Goal: Register for event/course

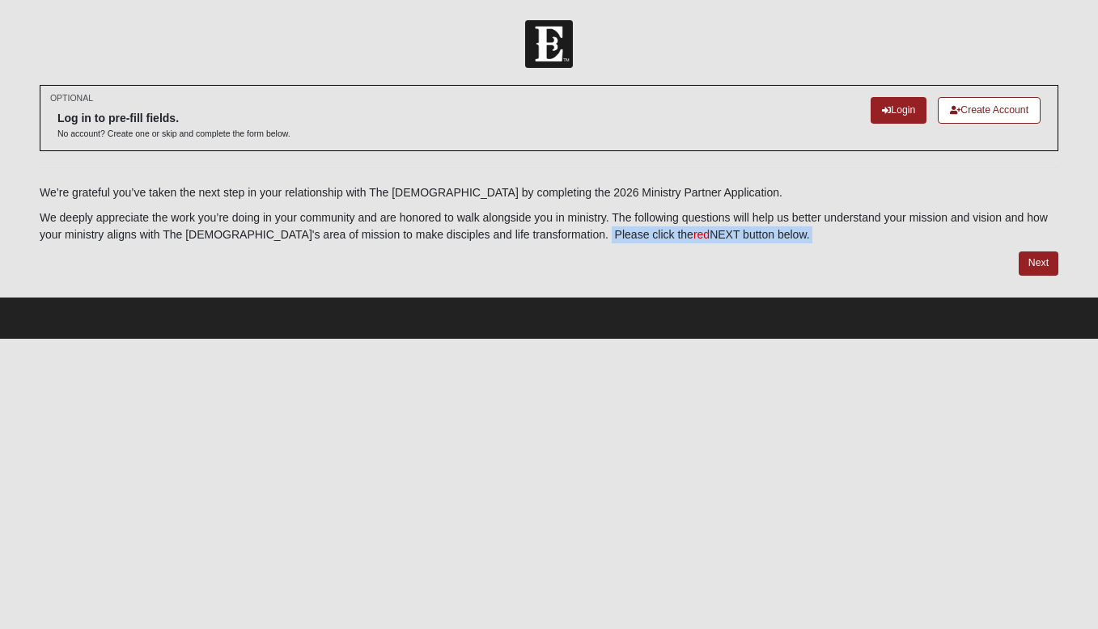
drag, startPoint x: 586, startPoint y: 233, endPoint x: 764, endPoint y: 243, distance: 178.3
click at [764, 243] on div "OPTIONAL Log in to pre-fill fields. No account? Create one or skip and complete…" at bounding box center [549, 180] width 1019 height 191
copy div "Please click the red NEXT button below. Next"
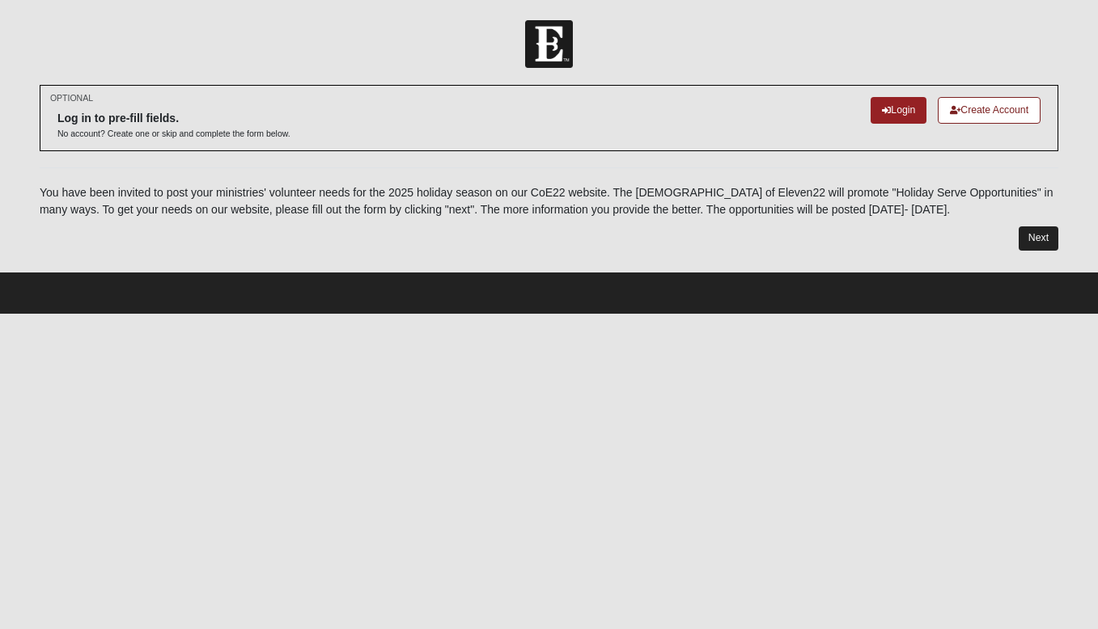
click at [1043, 230] on link "Next" at bounding box center [1039, 238] width 40 height 23
click at [1047, 235] on link "Next" at bounding box center [1039, 238] width 40 height 23
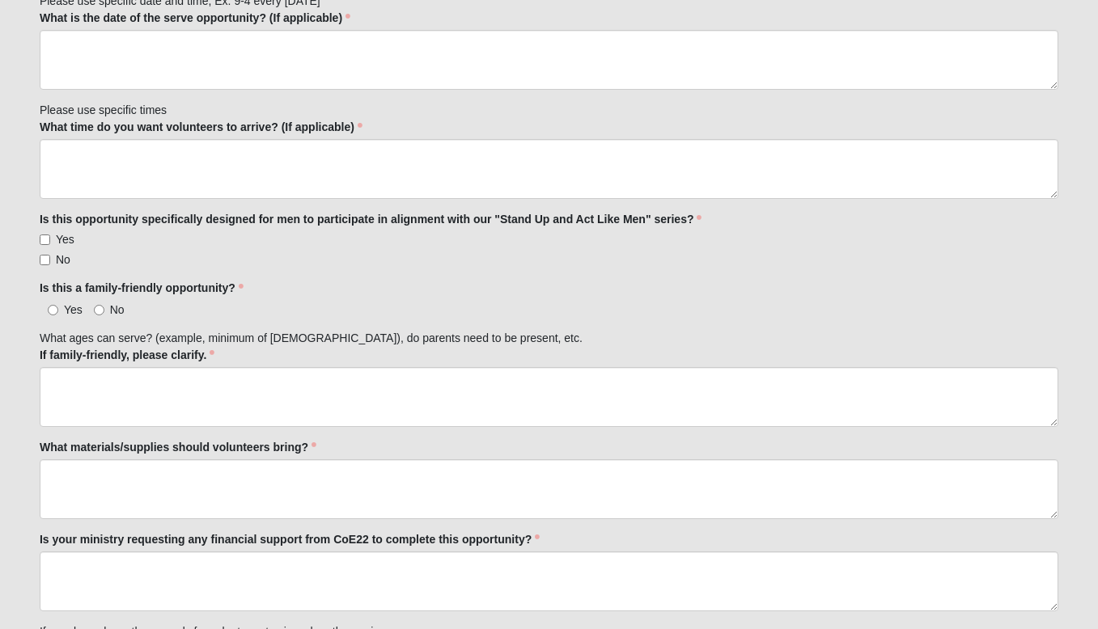
scroll to position [788, 0]
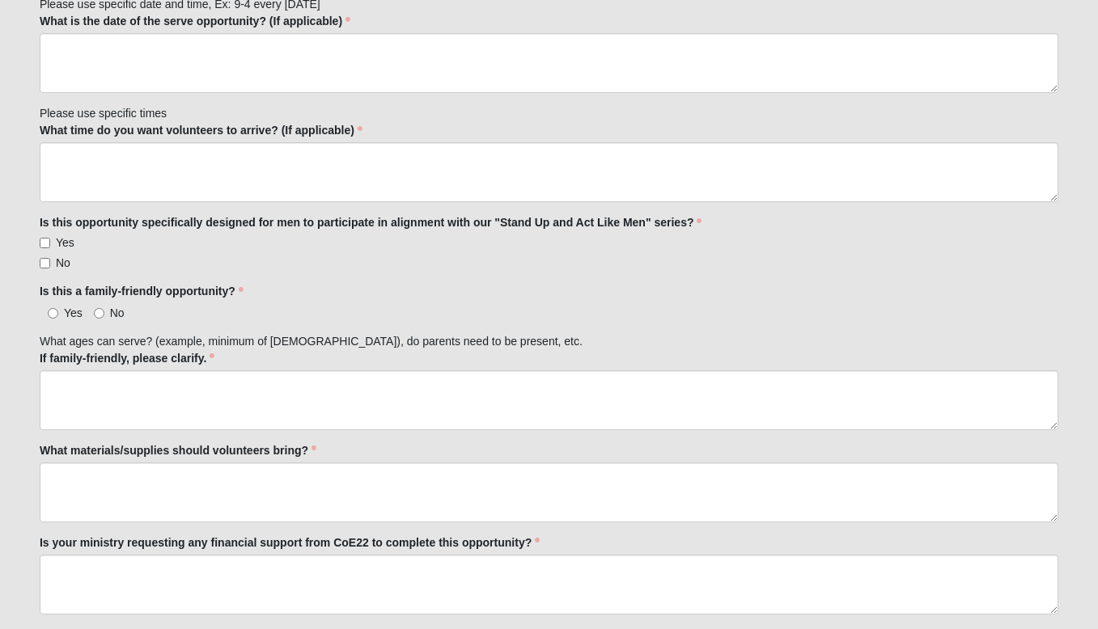
click at [41, 220] on label "Is this opportunity specifically designed for men to participate in alignment w…" at bounding box center [371, 222] width 663 height 16
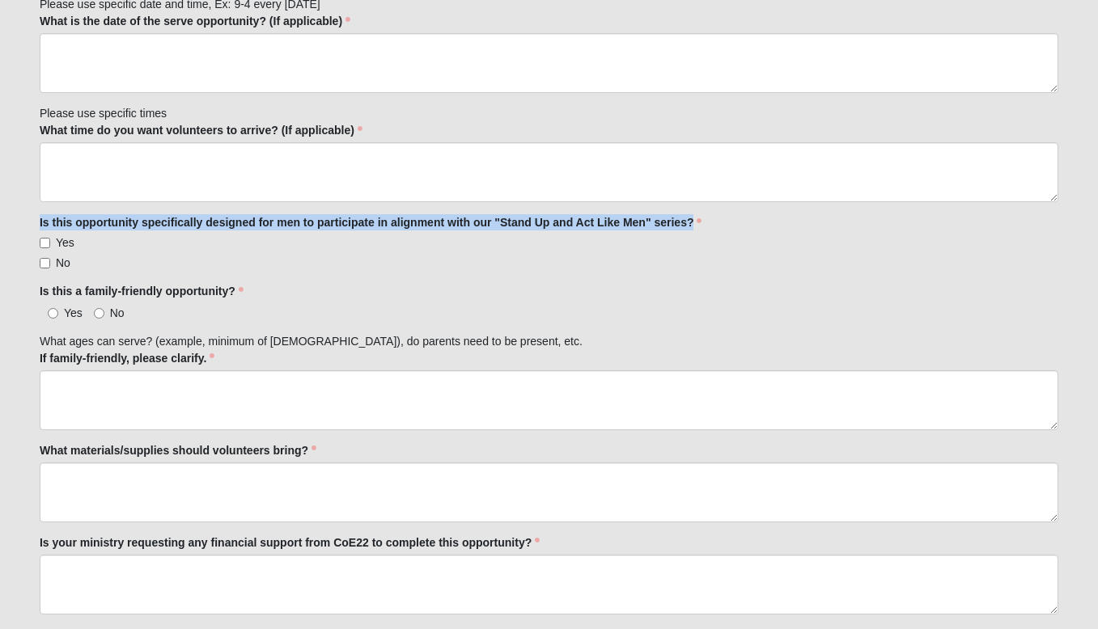
drag, startPoint x: 39, startPoint y: 219, endPoint x: 523, endPoint y: 227, distance: 484.7
click at [523, 227] on label "Is this opportunity specifically designed for men to participate in alignment w…" at bounding box center [371, 222] width 663 height 16
copy label "Is this opportunity specifically designed for men to participate in alignment w…"
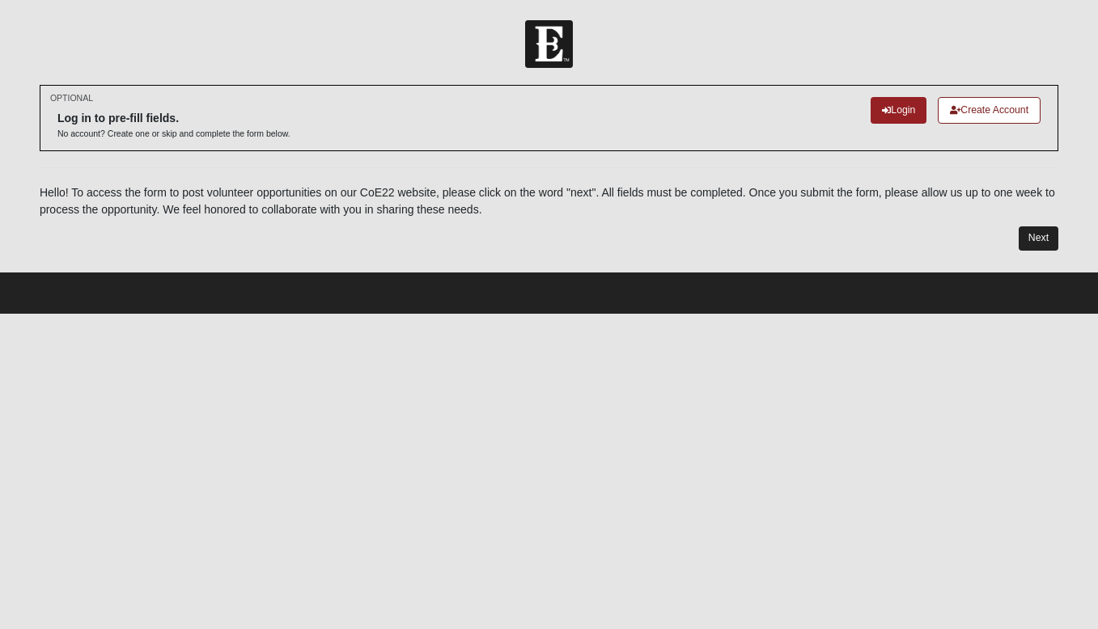
click at [1036, 231] on link "Next" at bounding box center [1039, 238] width 40 height 23
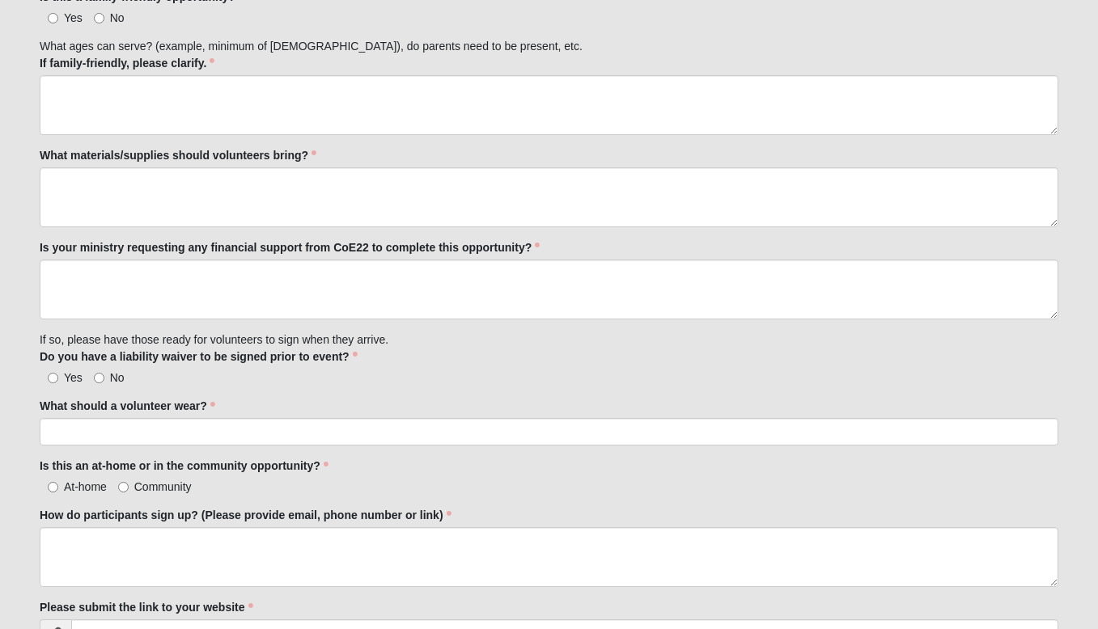
scroll to position [1152, 0]
